Goal: Communication & Community: Answer question/provide support

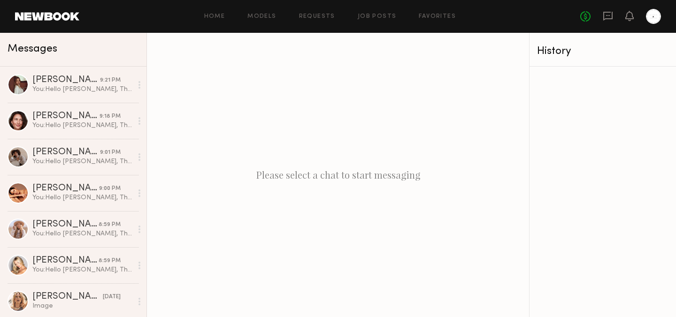
scroll to position [111, 0]
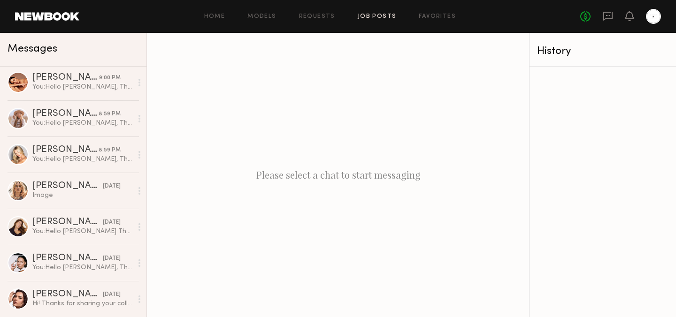
click at [383, 16] on link "Job Posts" at bounding box center [377, 17] width 39 height 6
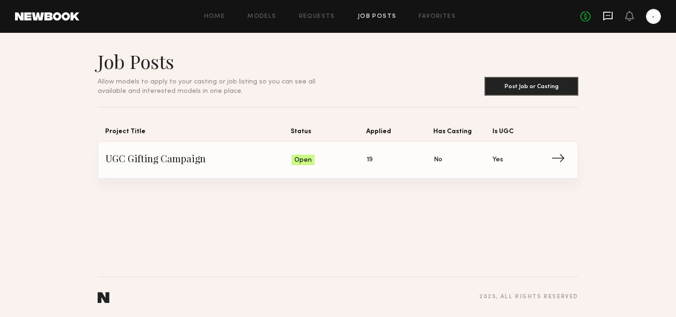
click at [606, 19] on icon at bounding box center [608, 16] width 10 height 10
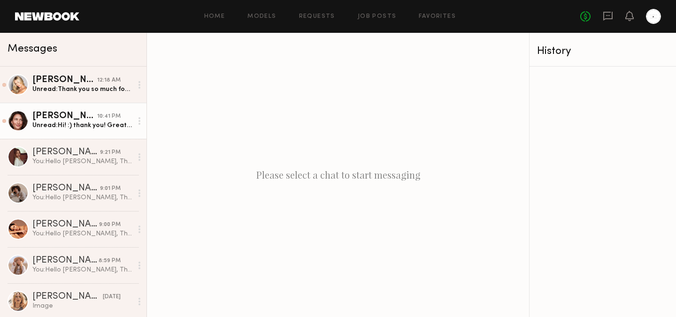
click at [105, 123] on div "Unread: Hi! :) thank you! Great! About to go to bed for an early morning so let…" at bounding box center [82, 125] width 100 height 9
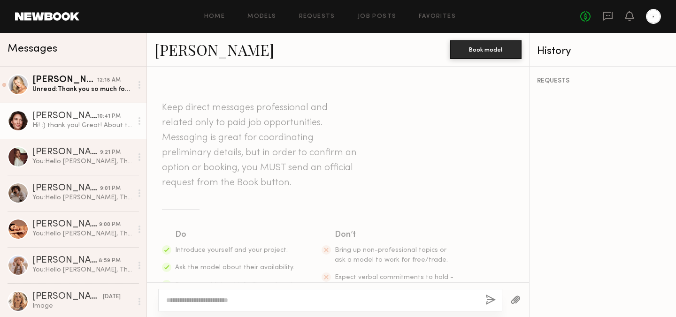
scroll to position [302, 0]
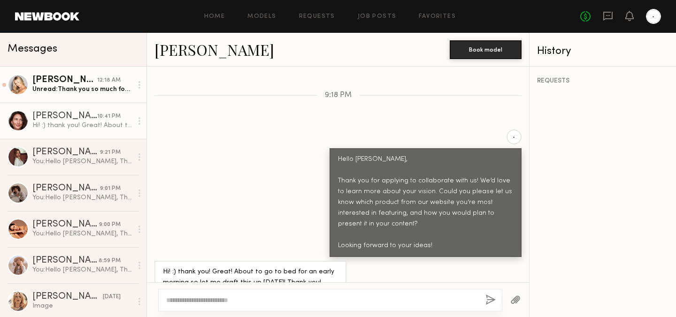
click at [86, 79] on div "Sam F." at bounding box center [64, 80] width 65 height 9
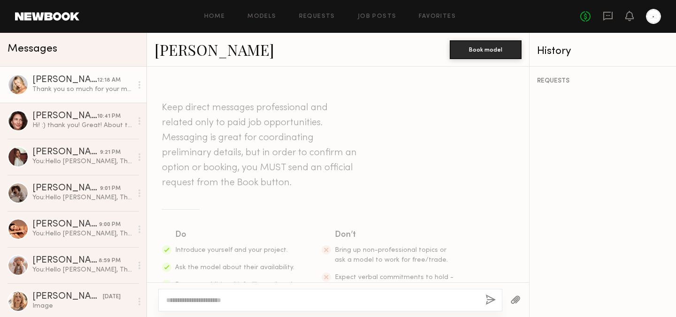
click at [14, 85] on div at bounding box center [18, 84] width 21 height 21
click at [369, 17] on link "Job Posts" at bounding box center [377, 17] width 39 height 6
